Goal: Transaction & Acquisition: Book appointment/travel/reservation

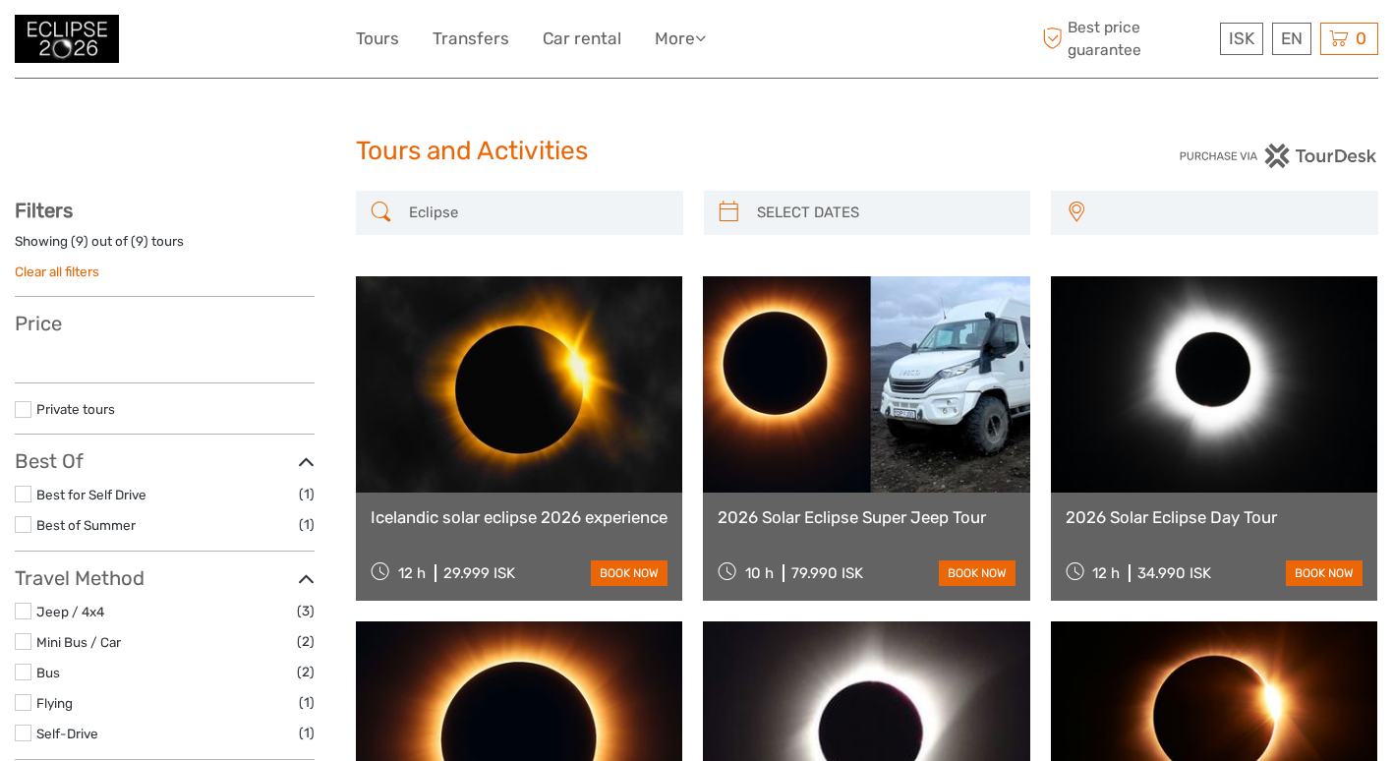
select select
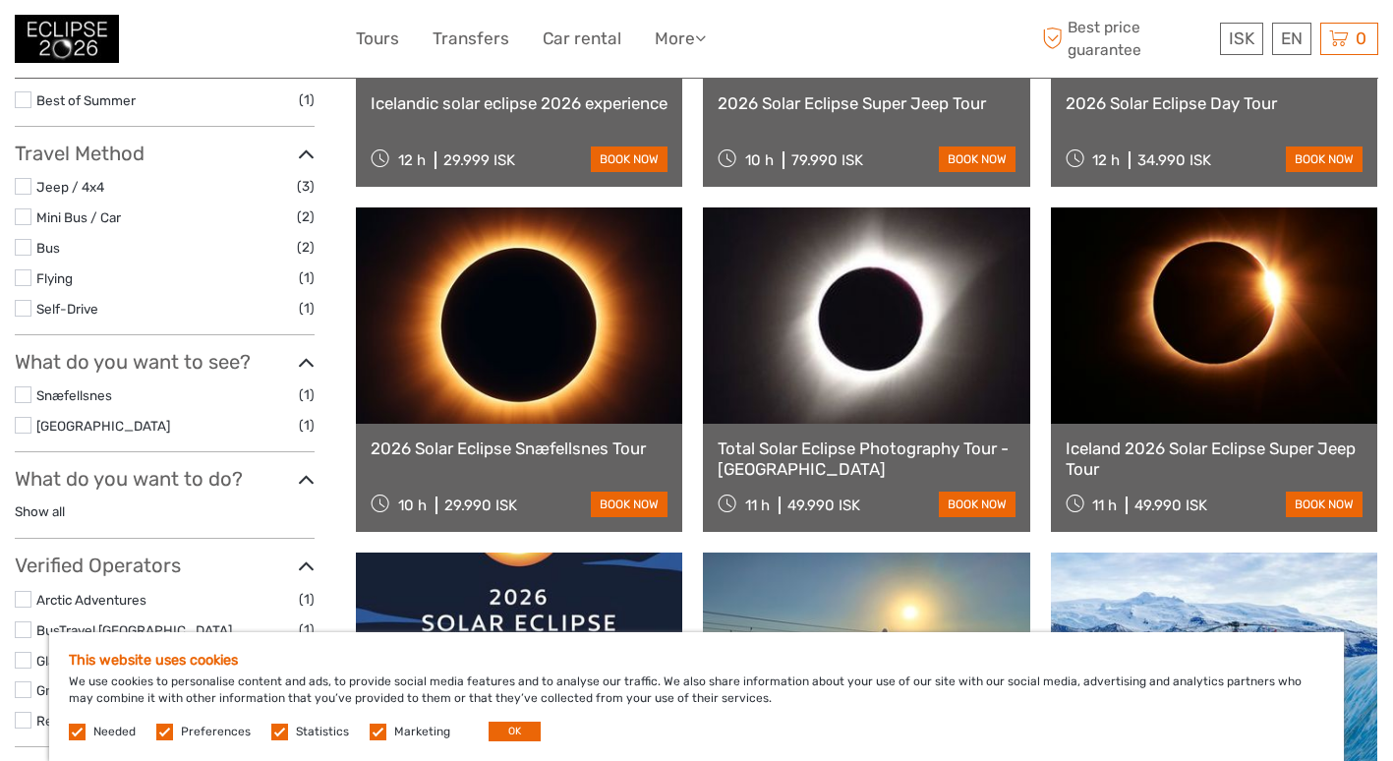
scroll to position [456, 0]
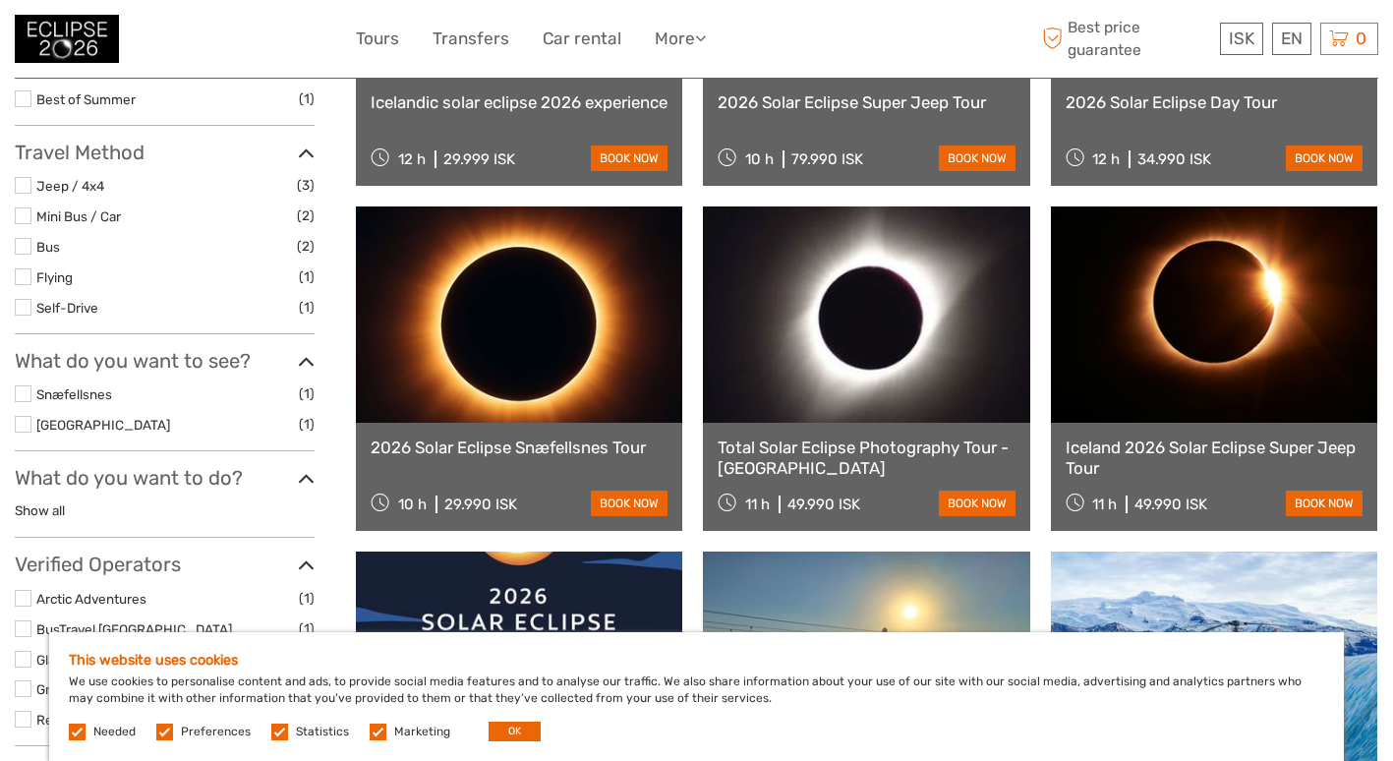
click at [195, 726] on label "Preferences" at bounding box center [216, 732] width 70 height 17
click at [0, 0] on input "checkbox" at bounding box center [0, 0] width 0 height 0
click at [274, 731] on label at bounding box center [279, 732] width 17 height 17
click at [0, 0] on input "checkbox" at bounding box center [0, 0] width 0 height 0
click at [374, 729] on label at bounding box center [378, 732] width 17 height 17
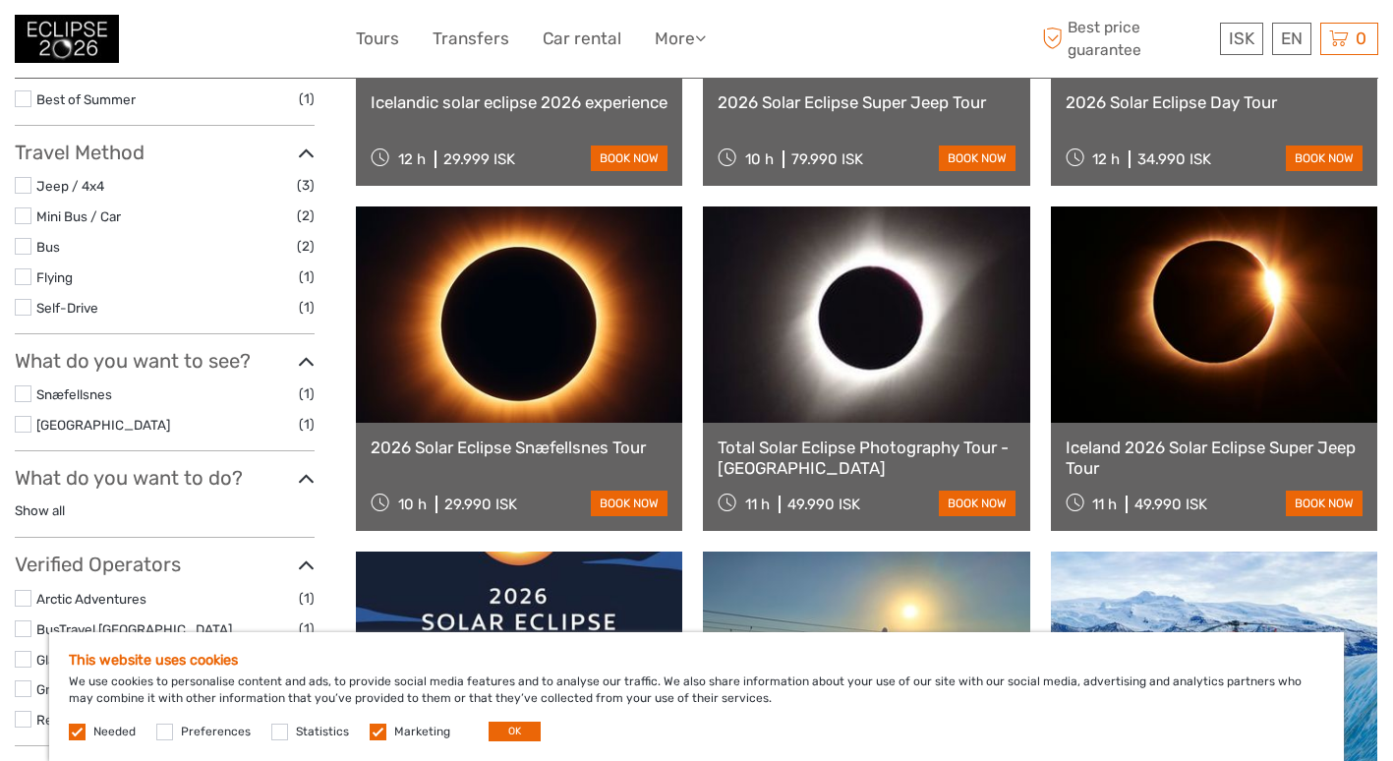
click at [0, 0] on input "checkbox" at bounding box center [0, 0] width 0 height 0
click at [499, 732] on button "OK" at bounding box center [515, 732] width 52 height 20
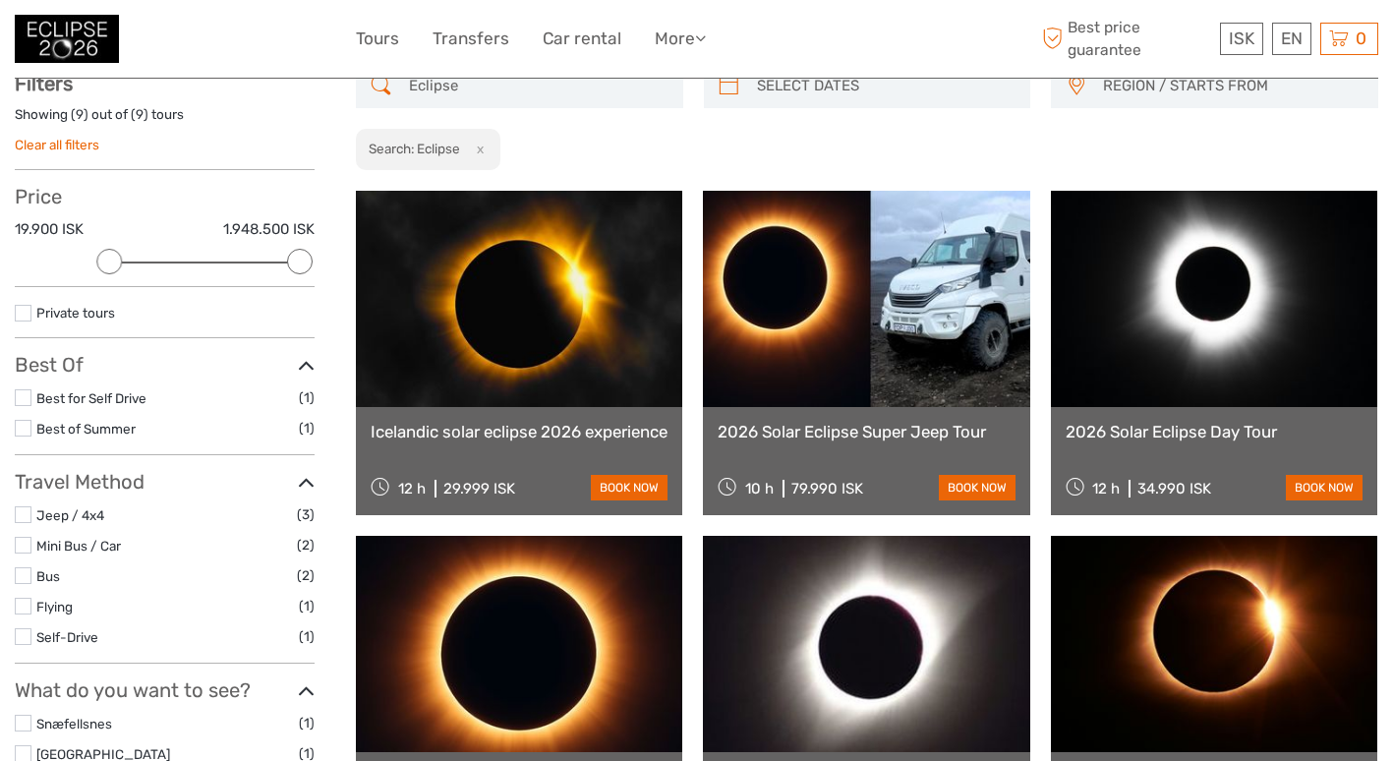
scroll to position [125, 0]
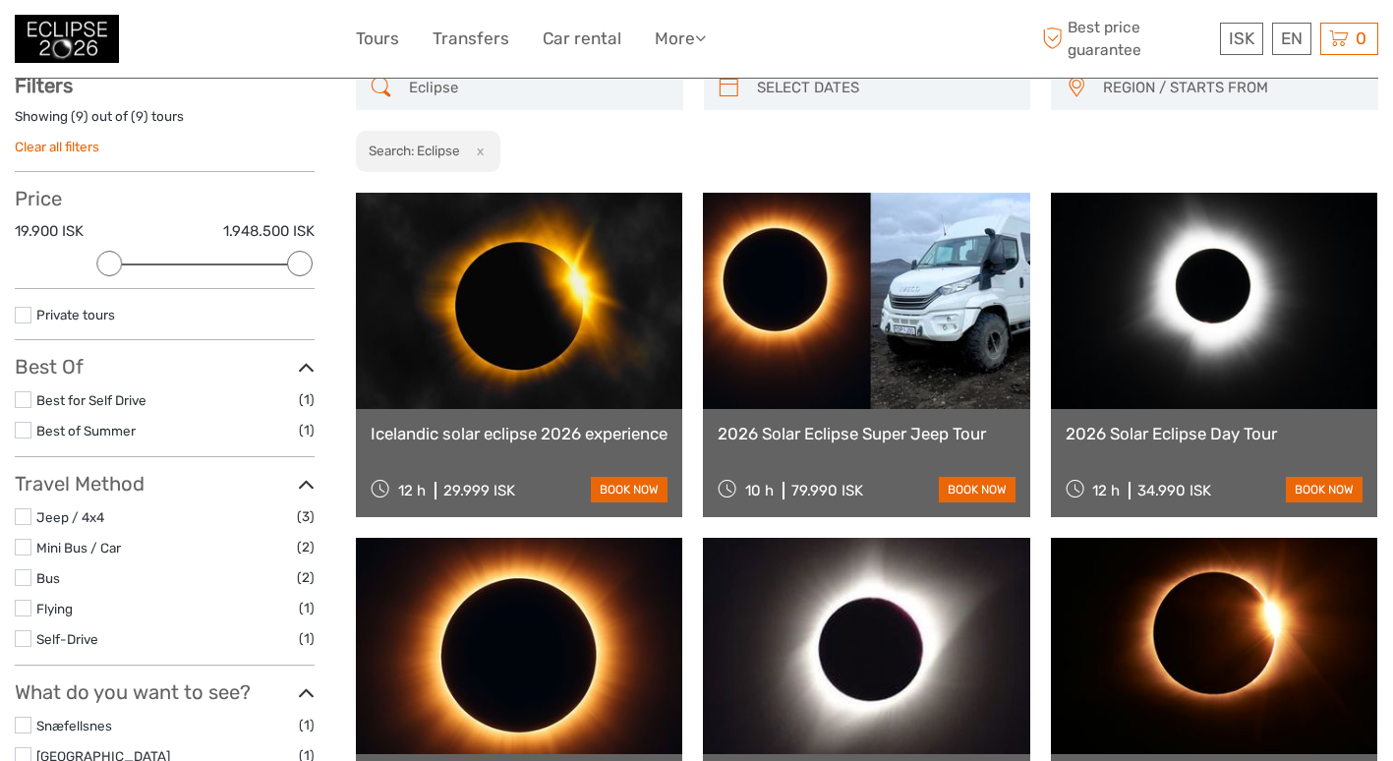
click at [544, 296] on link at bounding box center [519, 301] width 326 height 216
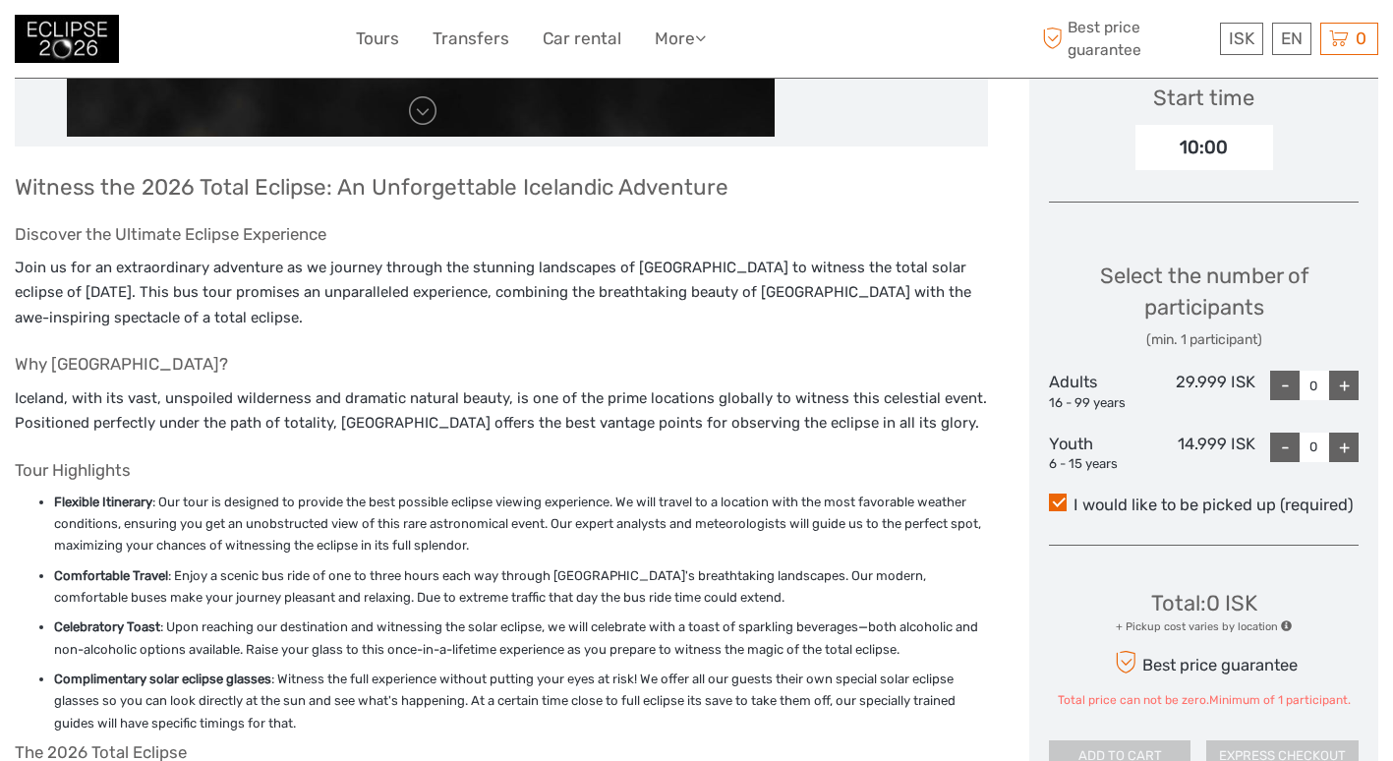
scroll to position [677, 0]
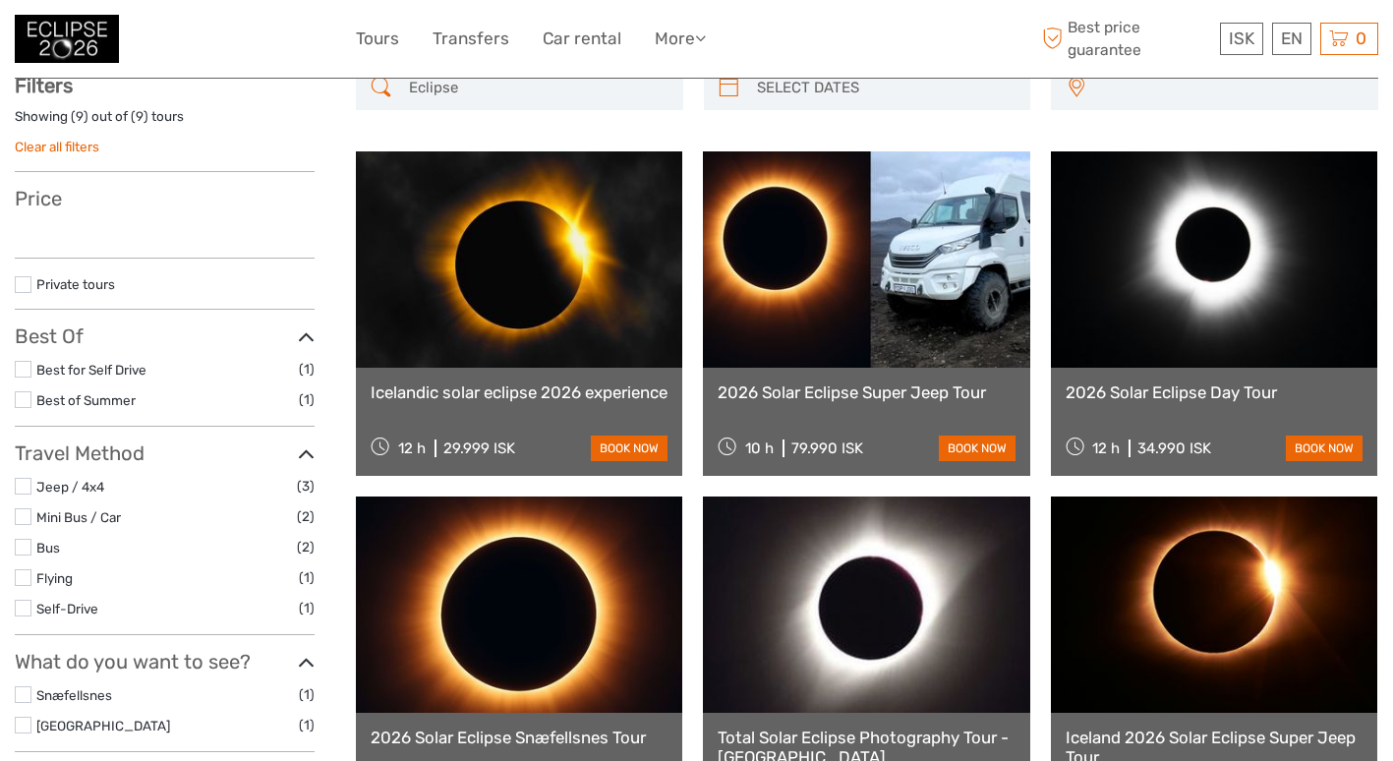
click at [70, 22] on img at bounding box center [67, 39] width 104 height 48
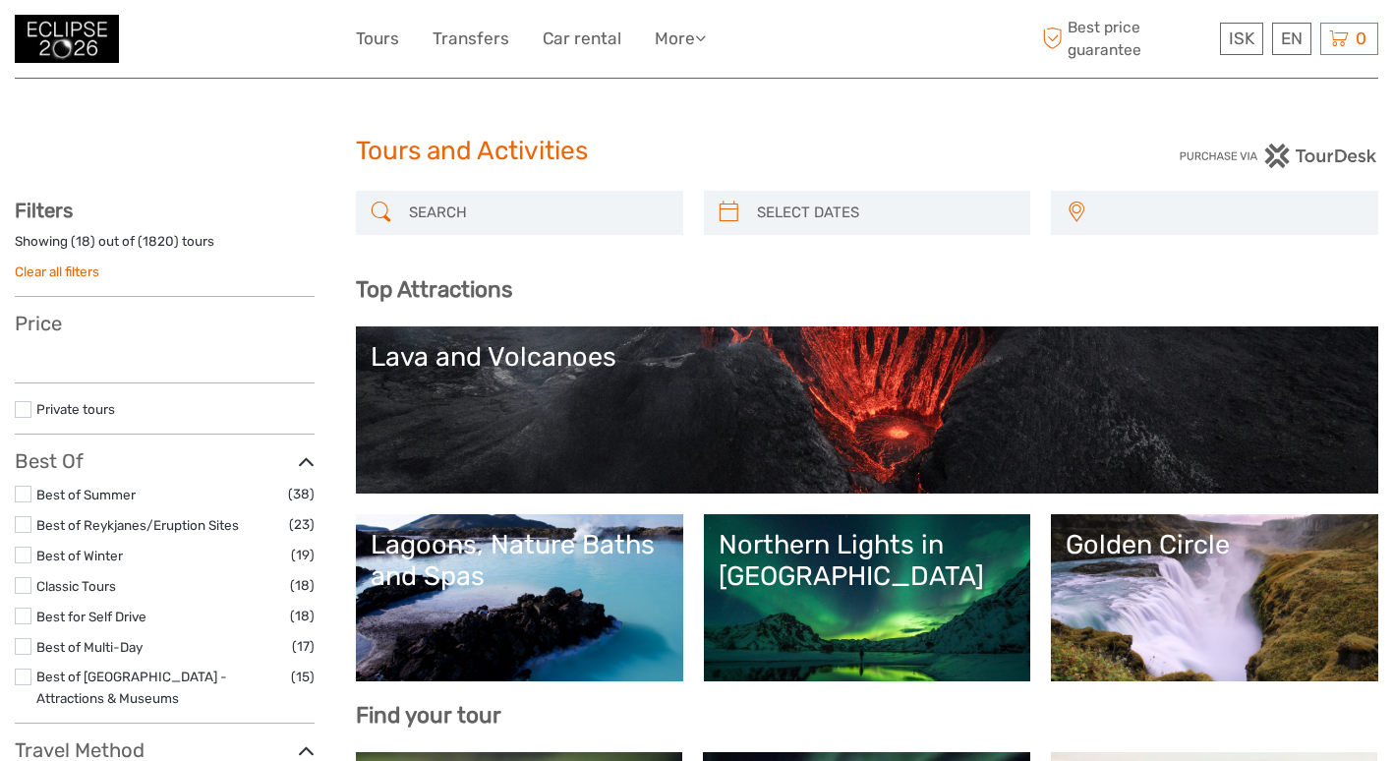
select select
